Goal: Check status: Check status

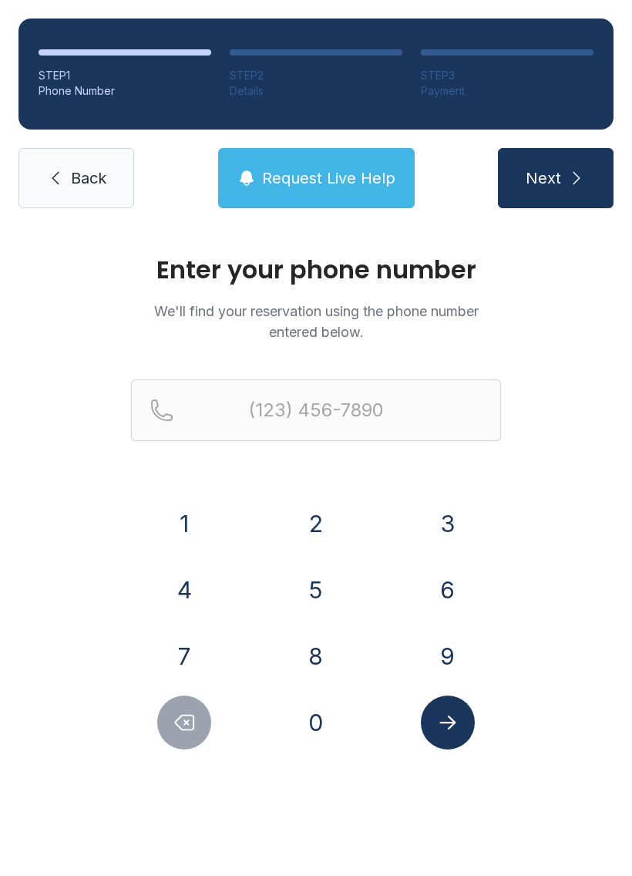
click at [314, 639] on button "8" at bounding box center [316, 656] width 54 height 54
click at [326, 698] on button "0" at bounding box center [316, 723] width 54 height 54
click at [453, 528] on button "3" at bounding box center [448, 524] width 54 height 54
click at [489, 570] on div "6" at bounding box center [447, 590] width 107 height 54
click at [328, 514] on button "2" at bounding box center [316, 524] width 54 height 54
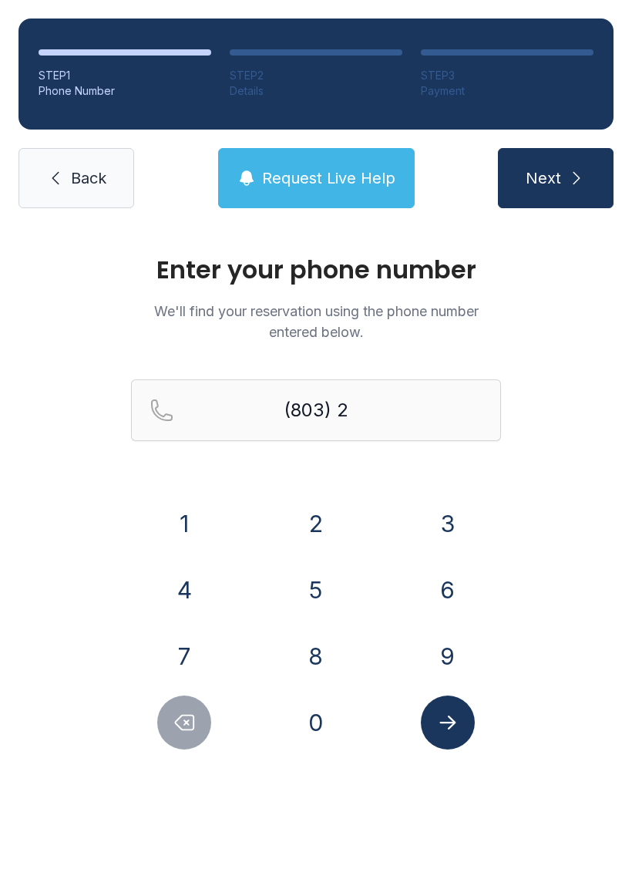
click at [196, 719] on icon "Delete number" at bounding box center [184, 722] width 23 height 23
click at [433, 575] on button "6" at bounding box center [448, 590] width 54 height 54
click at [318, 513] on button "2" at bounding box center [316, 524] width 54 height 54
click at [320, 712] on button "0" at bounding box center [316, 723] width 54 height 54
click at [308, 719] on button "0" at bounding box center [316, 723] width 54 height 54
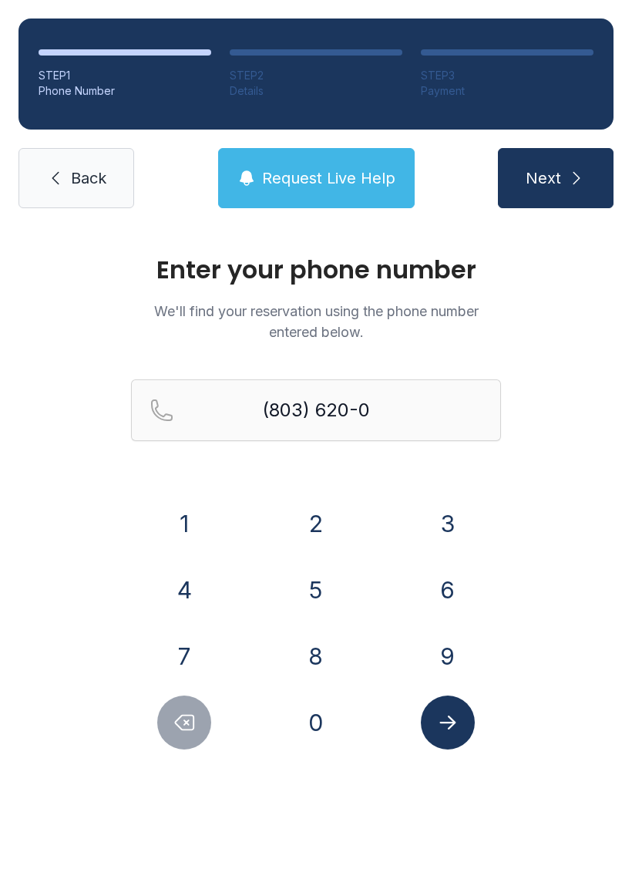
click at [165, 632] on div "7" at bounding box center [184, 656] width 107 height 54
click at [188, 630] on button "7" at bounding box center [184, 656] width 54 height 54
click at [444, 515] on button "3" at bounding box center [448, 524] width 54 height 54
click at [183, 579] on button "4" at bounding box center [184, 590] width 54 height 54
type input "[PHONE_NUMBER]"
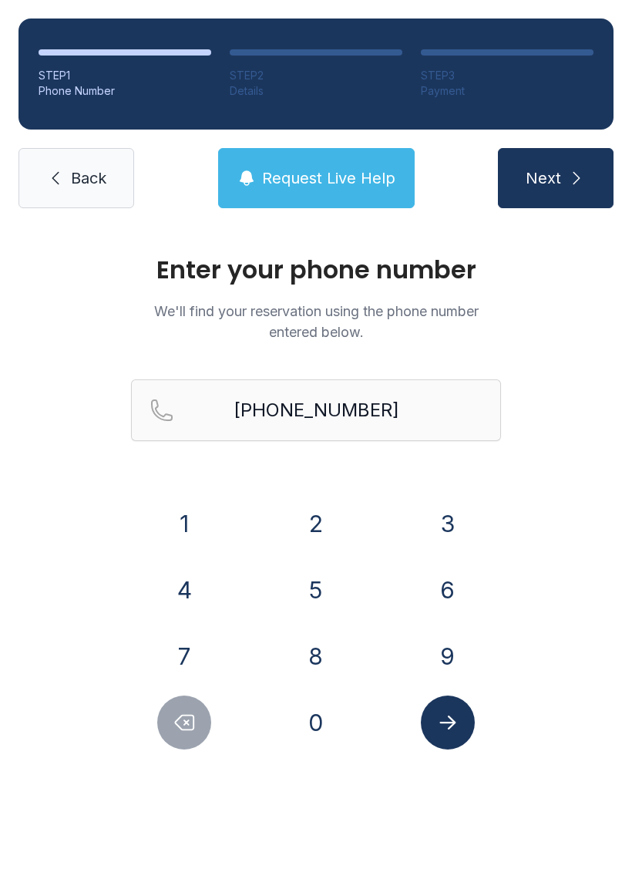
click at [449, 713] on icon "Submit lookup form" at bounding box center [448, 722] width 23 height 23
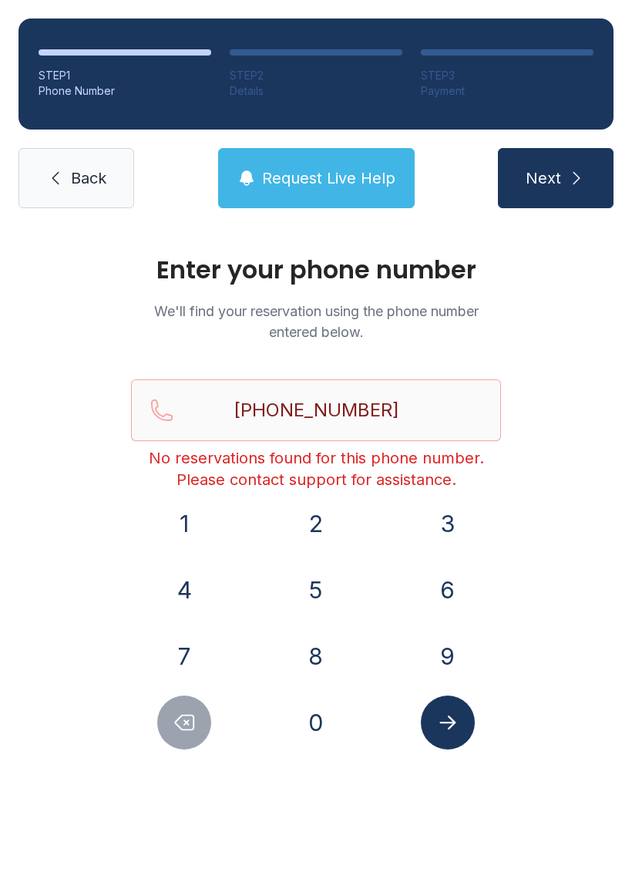
click at [101, 175] on span "Back" at bounding box center [88, 178] width 35 height 22
